Goal: Transaction & Acquisition: Purchase product/service

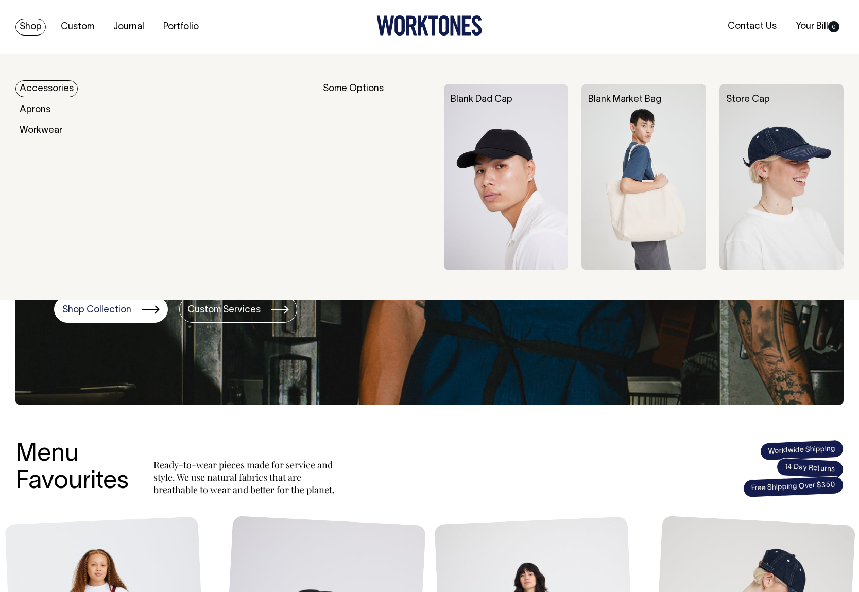
click at [515, 192] on img at bounding box center [506, 177] width 124 height 187
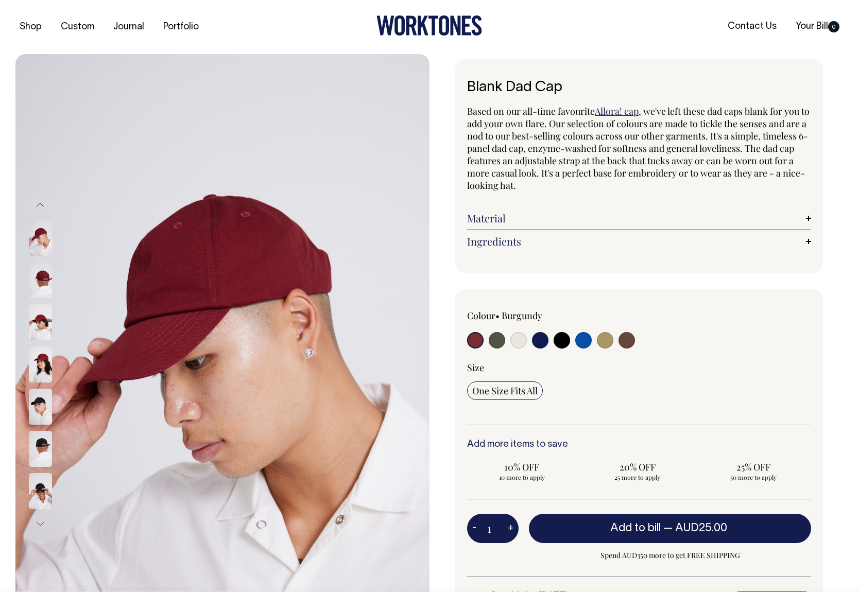
click at [476, 341] on input "radio" at bounding box center [475, 340] width 16 height 16
click at [41, 445] on img at bounding box center [40, 449] width 23 height 36
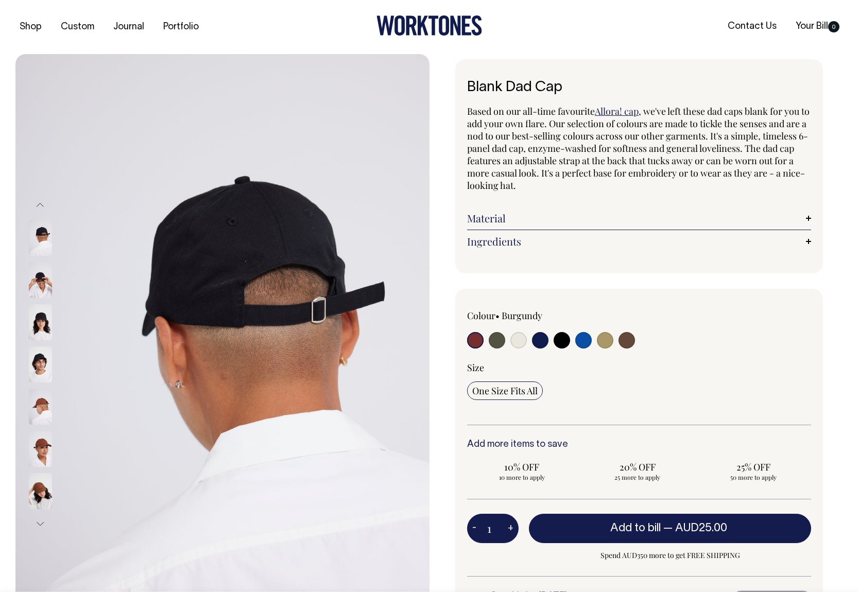
click at [42, 401] on img at bounding box center [40, 407] width 23 height 36
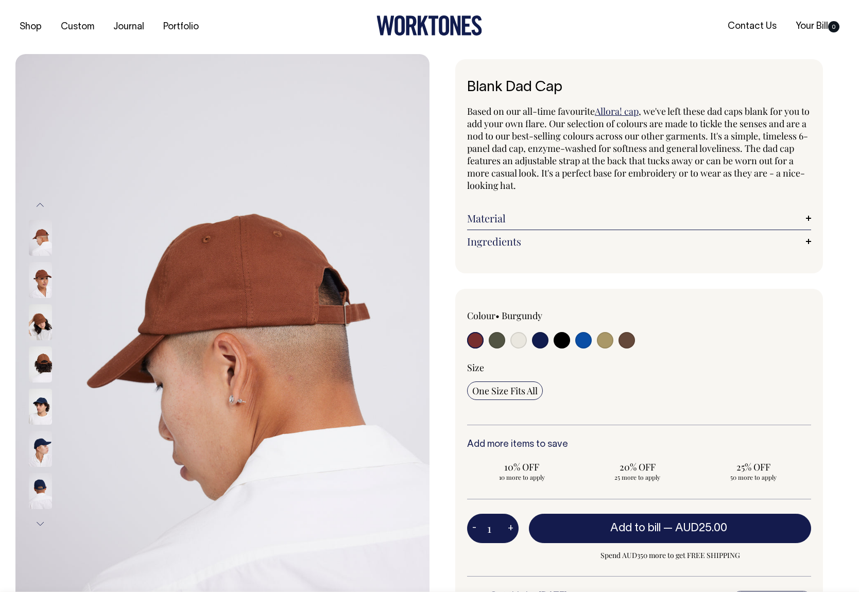
click at [44, 451] on div at bounding box center [54, 449] width 52 height 42
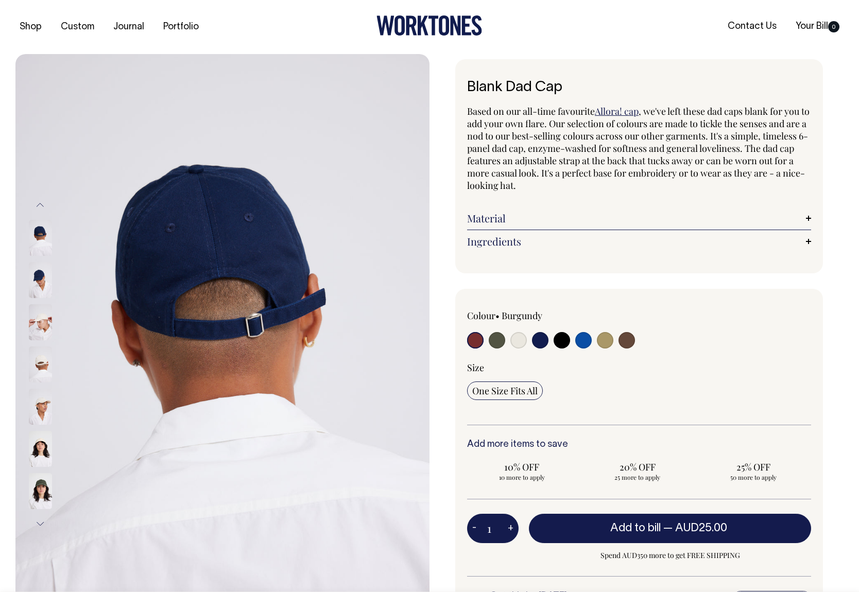
click at [46, 361] on img at bounding box center [40, 365] width 23 height 36
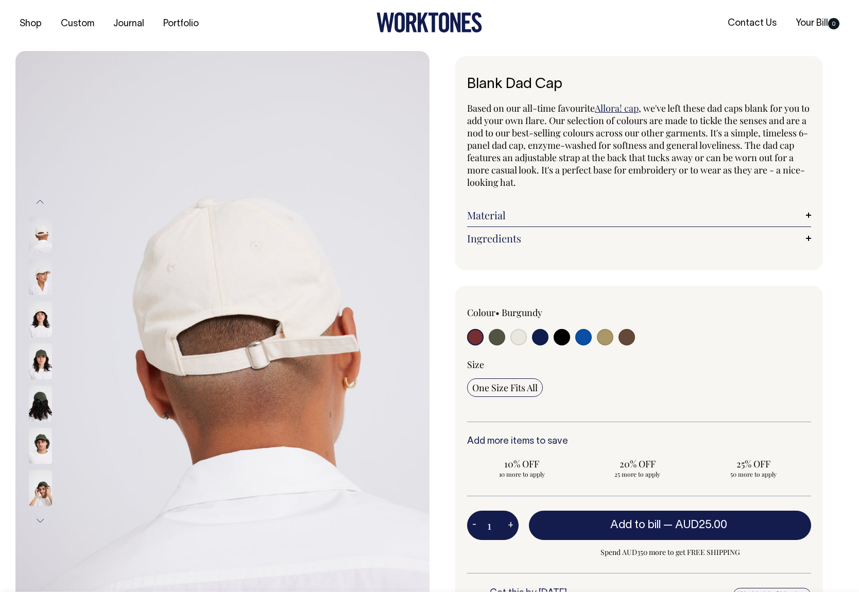
click at [472, 341] on input "radio" at bounding box center [475, 337] width 16 height 16
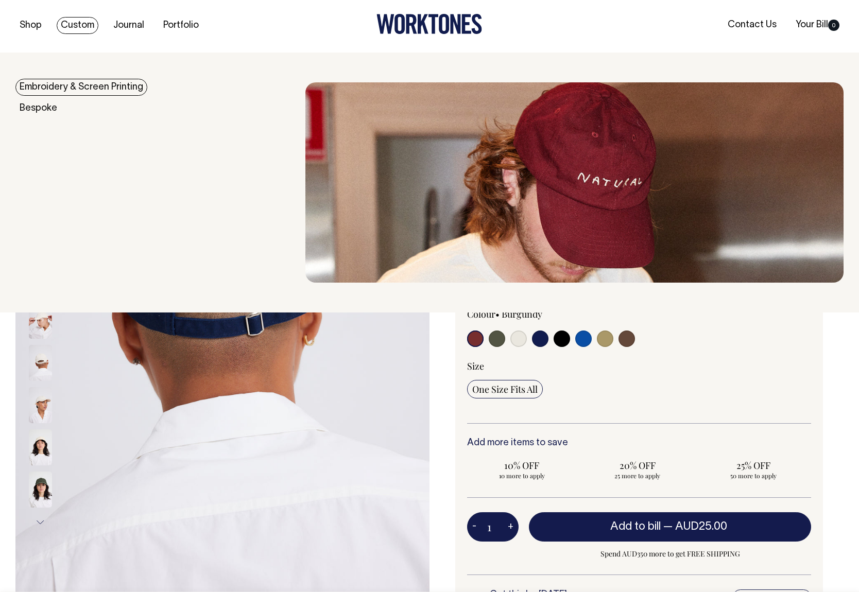
click at [80, 92] on link "Embroidery & Screen Printing" at bounding box center [81, 87] width 132 height 17
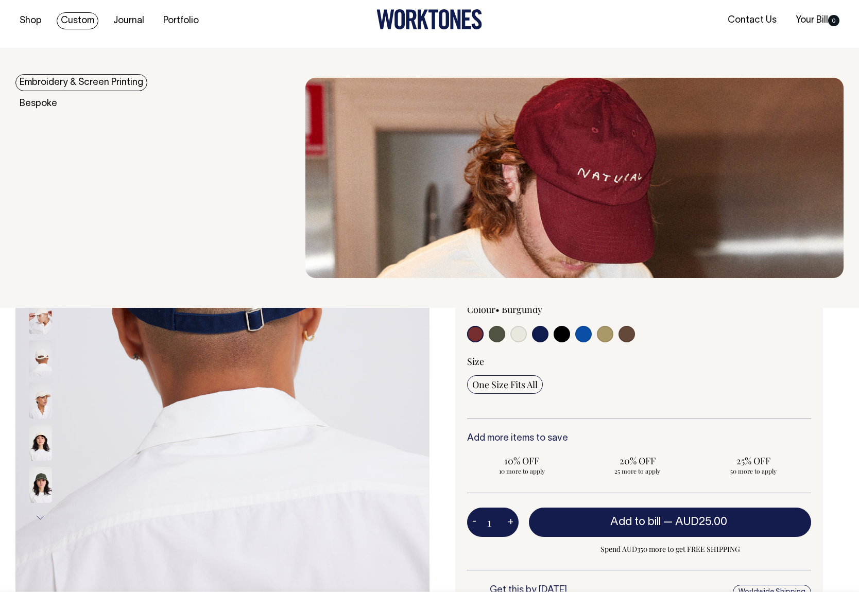
scroll to position [7, 0]
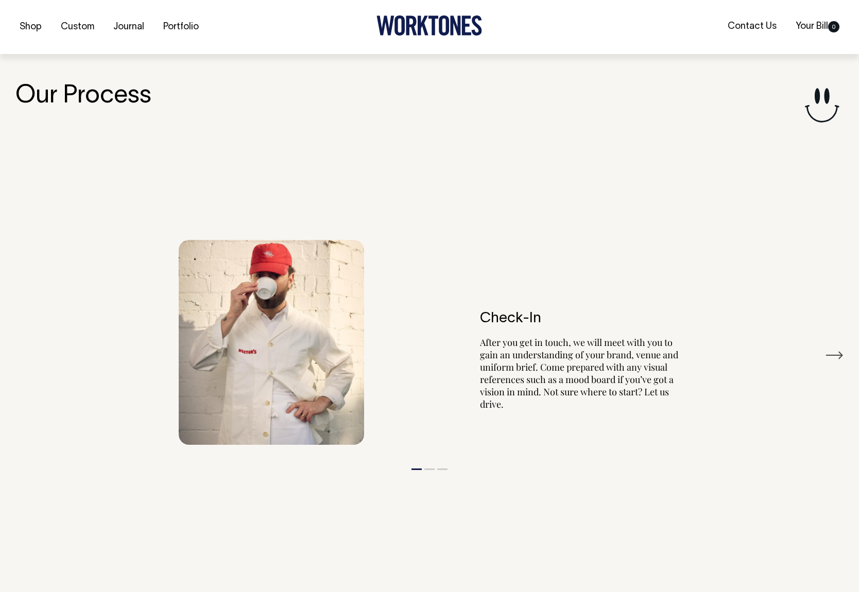
scroll to position [1112, 0]
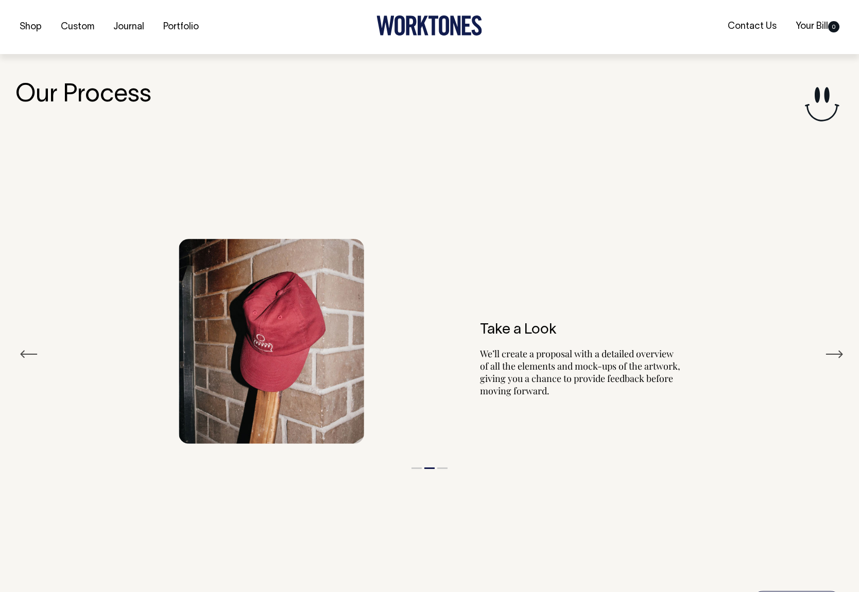
click at [172, 36] on div "Shop Custom Journal Portfolio Contact Us Your Bill 0" at bounding box center [429, 27] width 859 height 54
click at [172, 25] on link "Portfolio" at bounding box center [181, 27] width 44 height 17
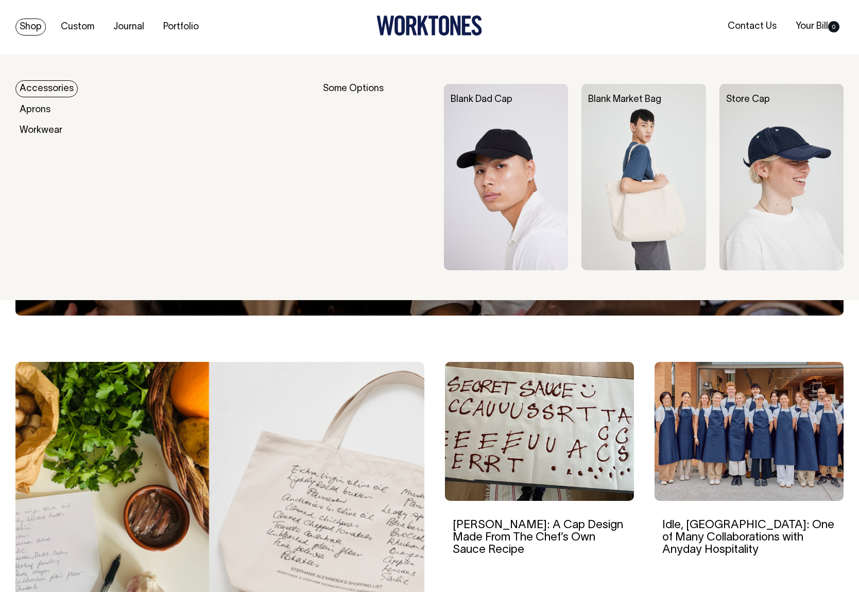
click at [29, 22] on link "Shop" at bounding box center [30, 27] width 30 height 17
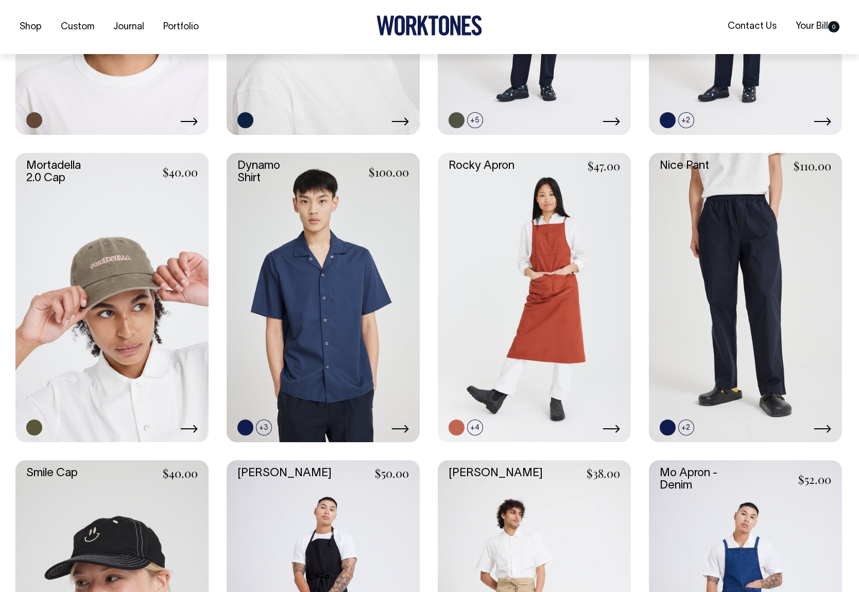
click at [81, 307] on link at bounding box center [111, 298] width 193 height 290
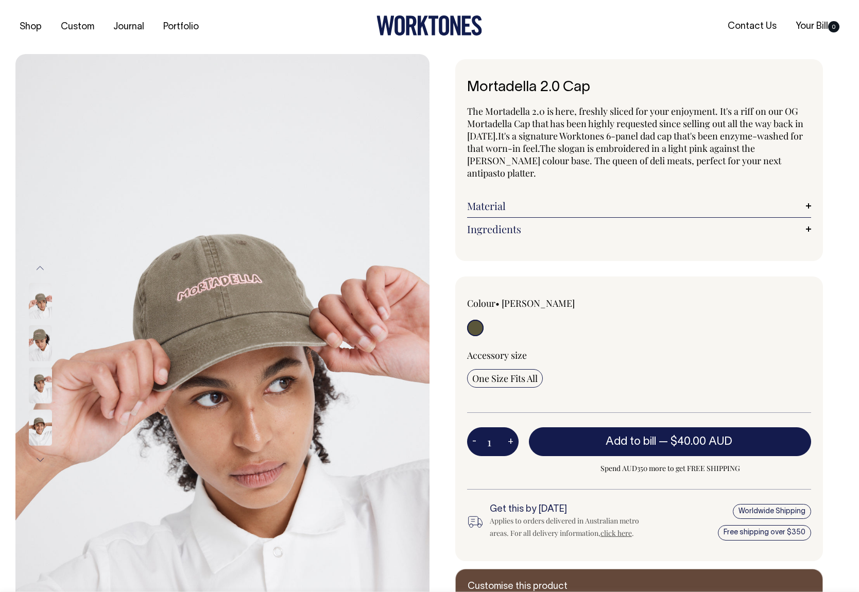
click at [40, 459] on button "Next" at bounding box center [39, 460] width 15 height 23
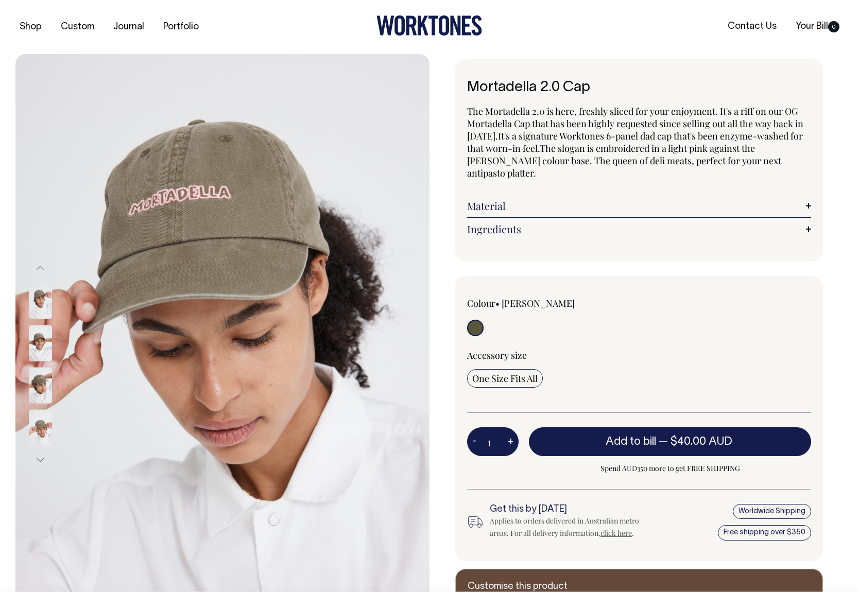
click at [40, 459] on button "Next" at bounding box center [39, 460] width 15 height 23
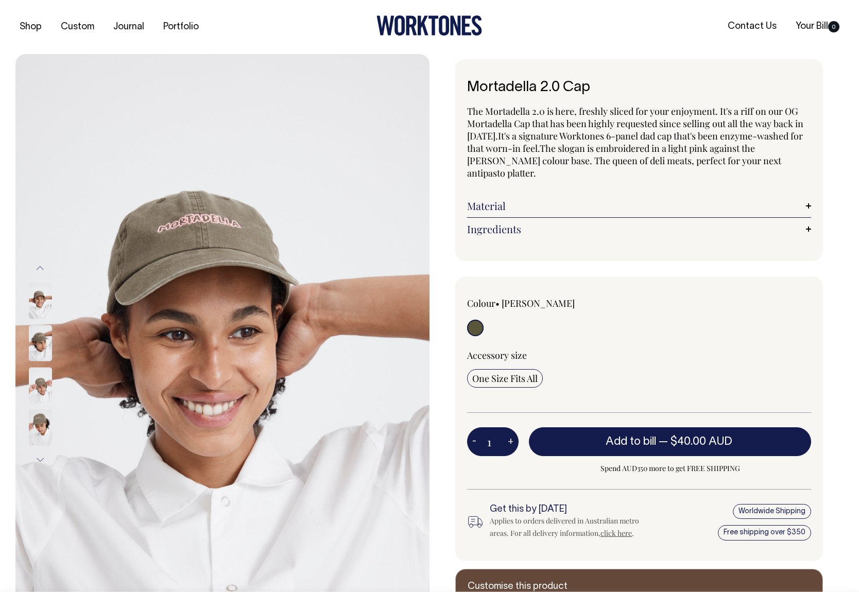
click at [40, 459] on button "Next" at bounding box center [39, 460] width 15 height 23
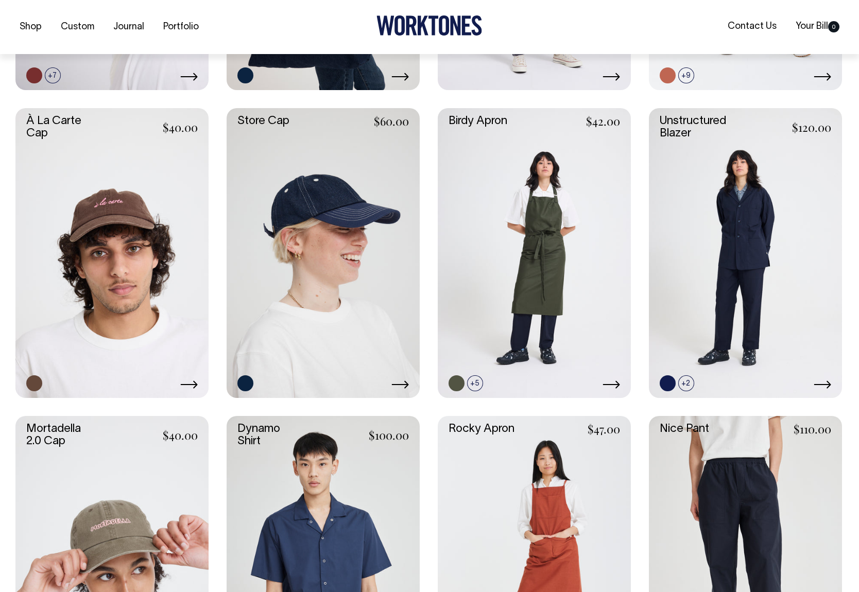
click at [131, 223] on link at bounding box center [111, 253] width 193 height 290
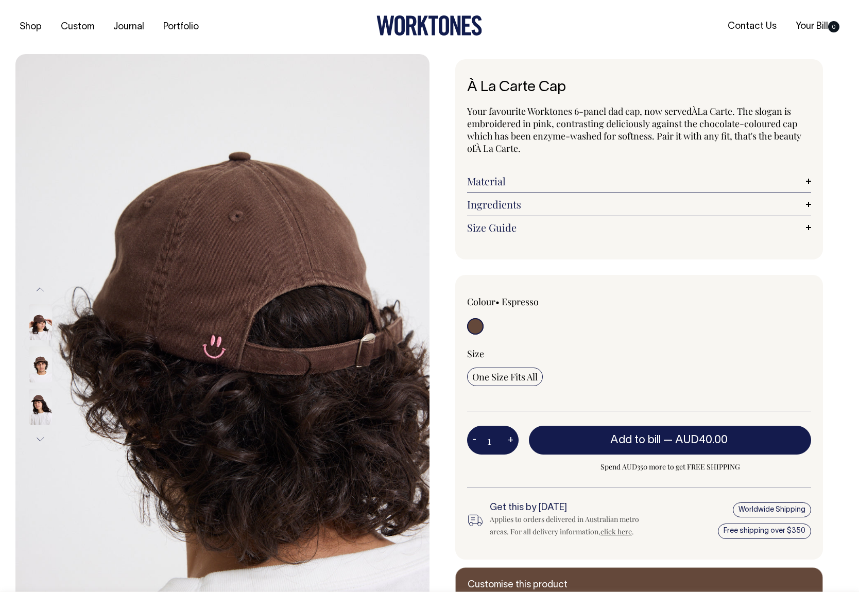
click at [42, 288] on button "Previous" at bounding box center [39, 289] width 15 height 23
click at [208, 302] on img at bounding box center [222, 364] width 414 height 621
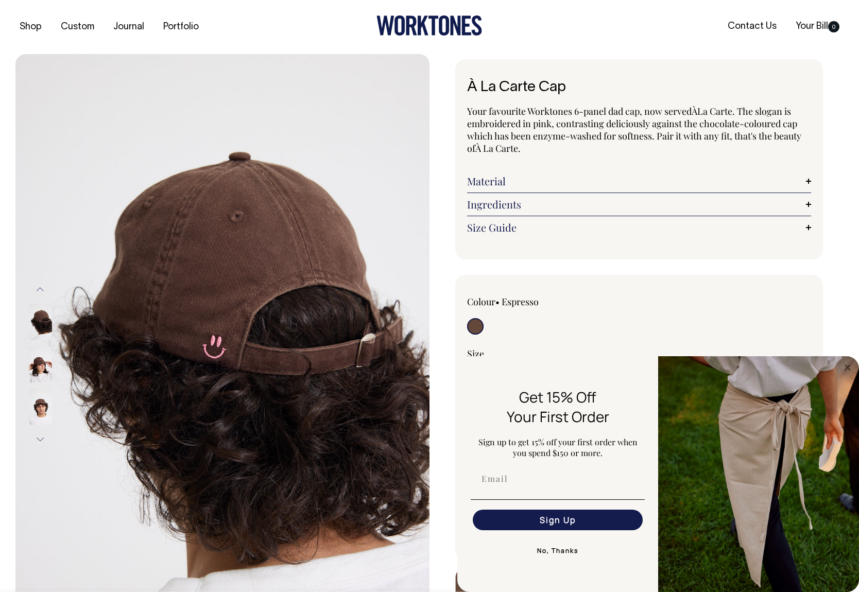
click at [166, 284] on img at bounding box center [222, 364] width 414 height 621
click at [167, 298] on img at bounding box center [222, 364] width 414 height 621
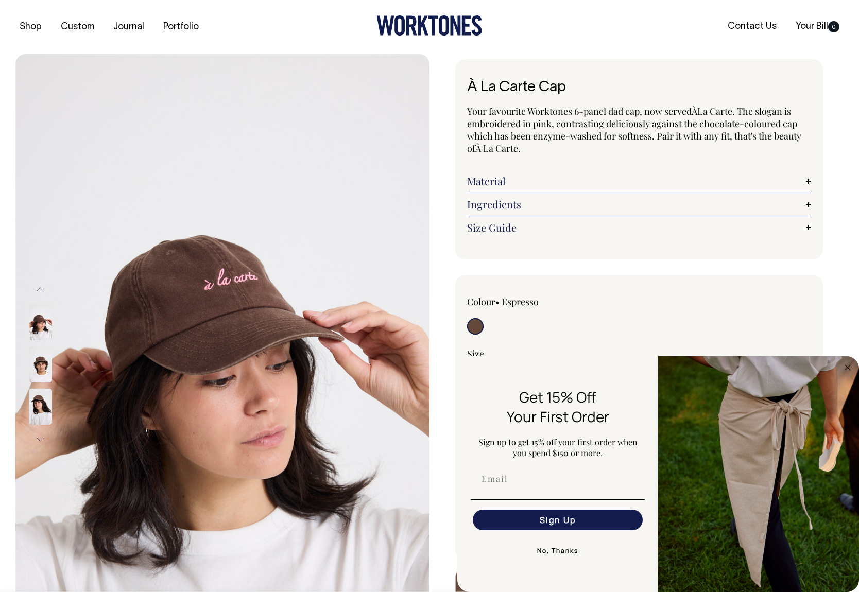
click at [37, 435] on button "Next" at bounding box center [39, 439] width 15 height 23
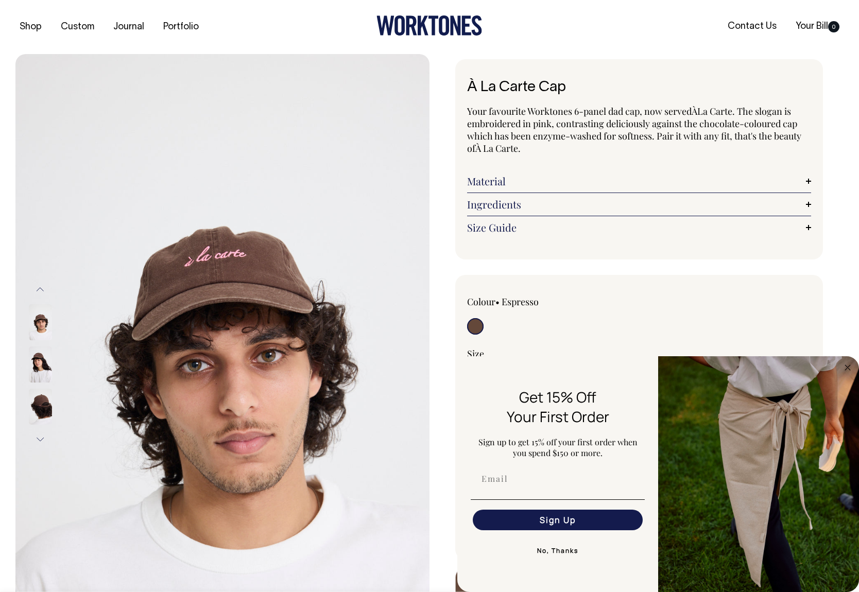
click at [40, 436] on button "Next" at bounding box center [39, 439] width 15 height 23
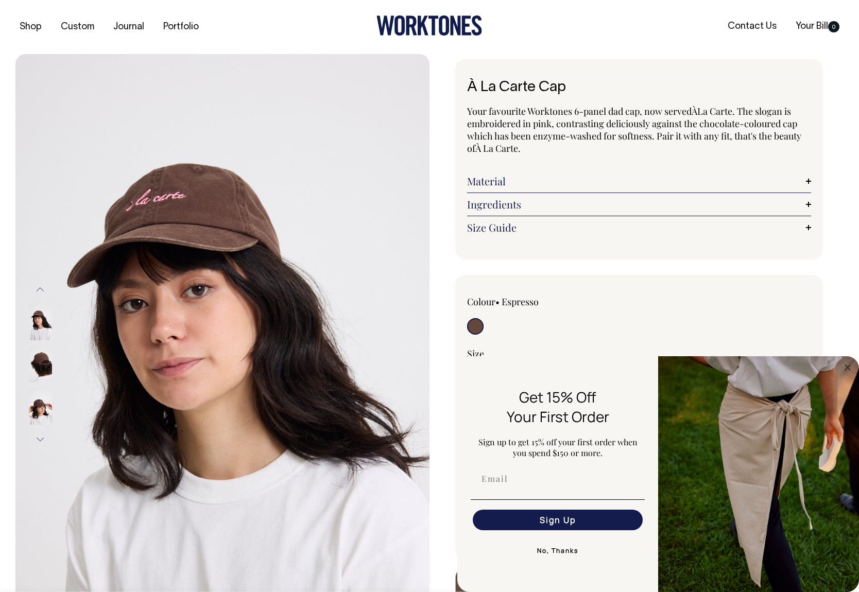
click at [43, 360] on img at bounding box center [40, 365] width 23 height 36
click at [41, 359] on img at bounding box center [40, 365] width 23 height 36
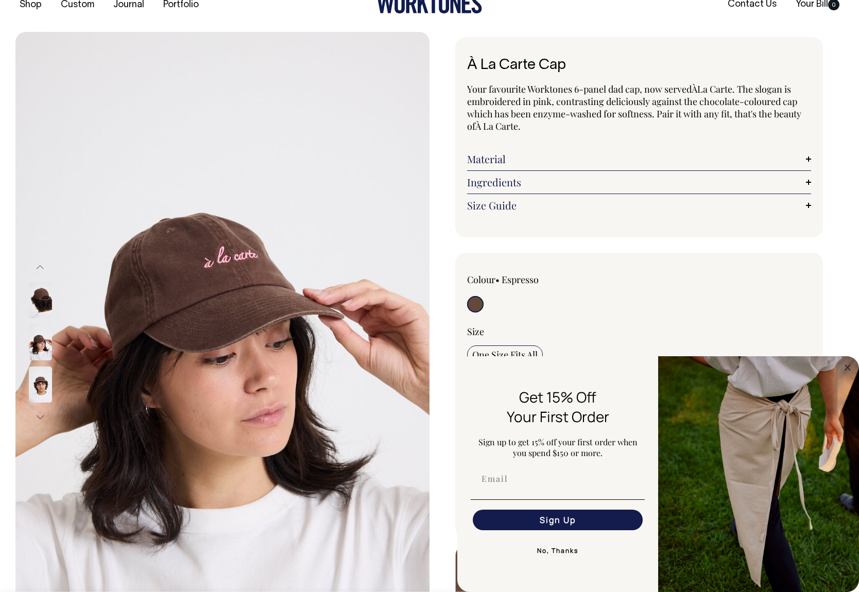
scroll to position [23, 0]
click at [846, 367] on circle "Close dialog" at bounding box center [848, 368] width 12 height 12
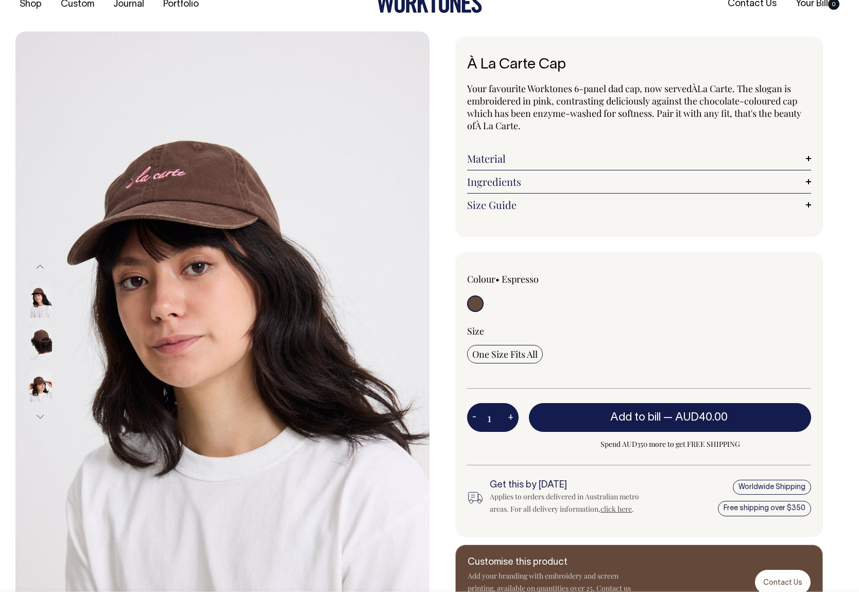
click at [39, 321] on div at bounding box center [54, 342] width 52 height 42
